Goal: Use online tool/utility

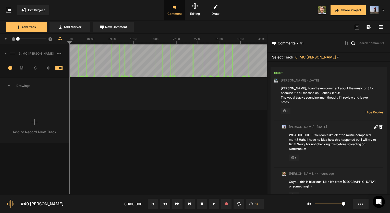
scroll to position [86, 0]
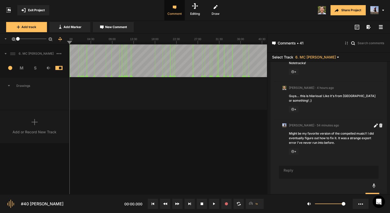
click at [80, 40] on rect at bounding box center [167, 39] width 197 height 10
click at [75, 42] on line at bounding box center [75, 43] width 0 height 2
click at [179, 205] on icon at bounding box center [177, 203] width 4 height 3
click at [178, 205] on icon at bounding box center [177, 203] width 4 height 3
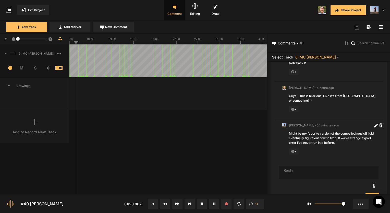
click at [178, 205] on icon at bounding box center [177, 203] width 4 height 3
click at [178, 204] on icon at bounding box center [178, 203] width 2 height 3
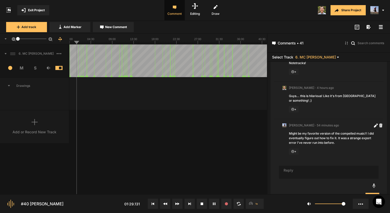
click at [178, 204] on icon at bounding box center [178, 203] width 2 height 3
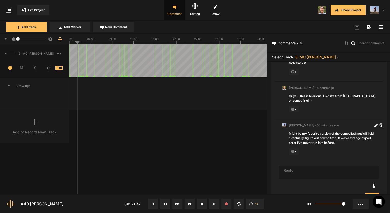
click at [178, 204] on icon at bounding box center [178, 203] width 2 height 3
click at [217, 204] on button at bounding box center [214, 203] width 10 height 10
click at [169, 201] on button at bounding box center [165, 203] width 10 height 10
click at [168, 202] on button at bounding box center [165, 203] width 10 height 10
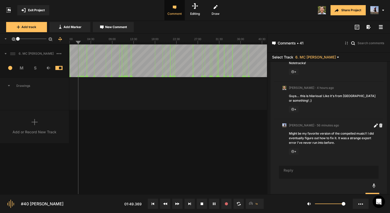
click at [168, 202] on button at bounding box center [165, 203] width 10 height 10
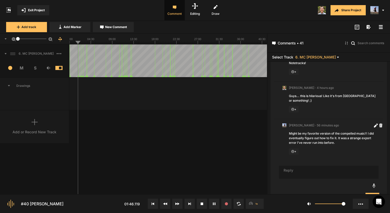
click at [168, 202] on button at bounding box center [165, 203] width 10 height 10
click at [168, 201] on button at bounding box center [165, 203] width 10 height 10
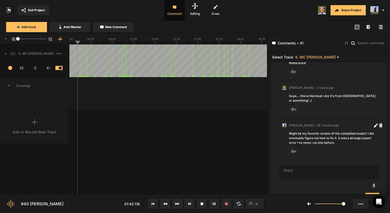
click at [167, 201] on button at bounding box center [165, 203] width 10 height 10
click at [214, 204] on icon at bounding box center [214, 203] width 1 height 3
